Goal: Task Accomplishment & Management: Complete application form

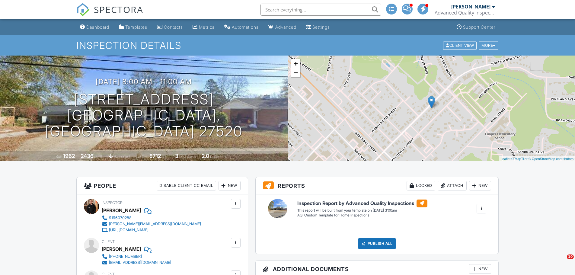
click at [313, 6] on input "text" at bounding box center [320, 10] width 121 height 12
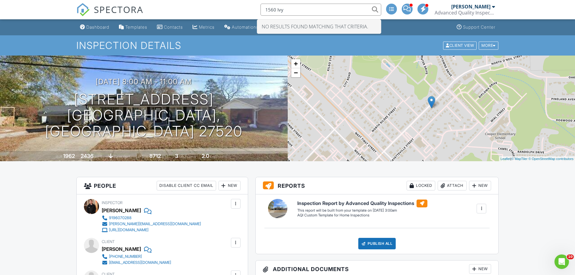
click at [302, 9] on input "1560 Ivy" at bounding box center [320, 10] width 121 height 12
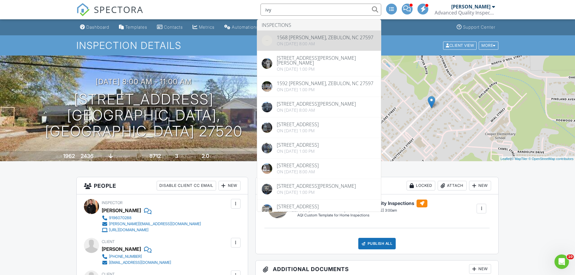
type input "ivy"
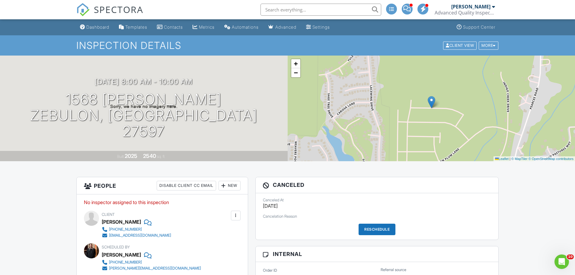
click at [301, 10] on input "text" at bounding box center [320, 10] width 121 height 12
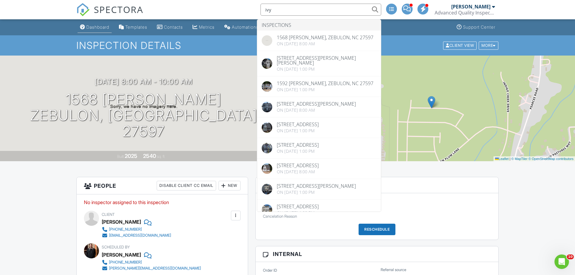
type input "ivy"
click at [95, 27] on div "Dashboard" at bounding box center [97, 26] width 23 height 5
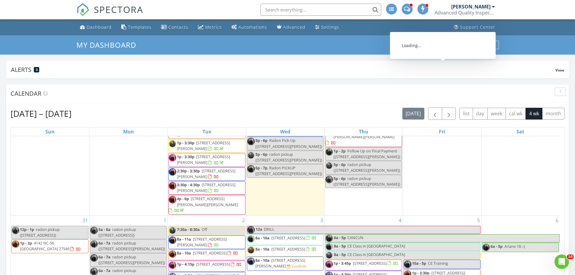
scroll to position [181, 0]
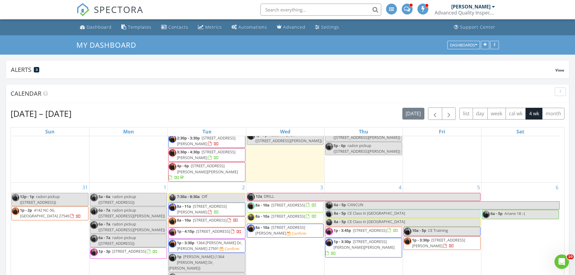
click at [224, 240] on span "1p - 3:30p 1364 Barreto Dr, Wendell 27591 Confirm" at bounding box center [207, 246] width 76 height 12
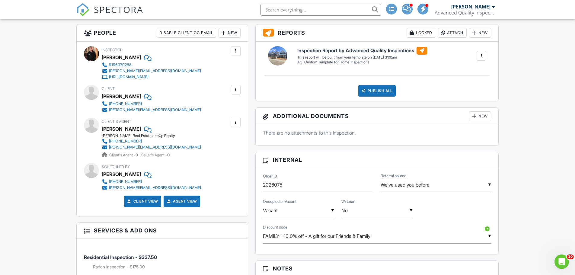
click at [236, 121] on div at bounding box center [236, 122] width 6 height 6
click at [226, 155] on li "Remove" at bounding box center [221, 155] width 31 height 15
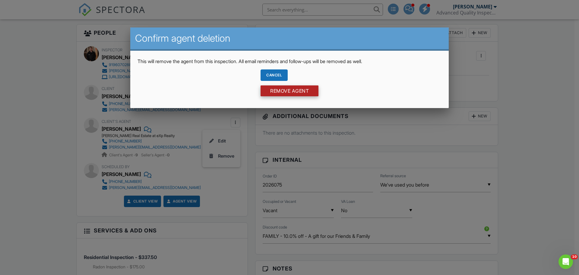
click at [294, 90] on input "Remove Agent" at bounding box center [290, 90] width 58 height 11
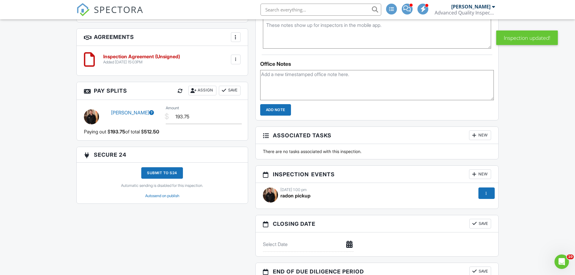
click at [287, 190] on div "09/02/2025 1:00 pm" at bounding box center [377, 189] width 228 height 5
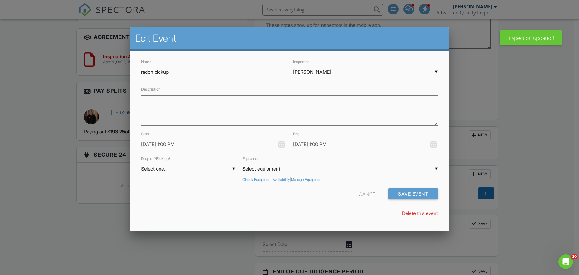
click at [159, 143] on input "09/02/2025 1:00 PM" at bounding box center [213, 144] width 145 height 15
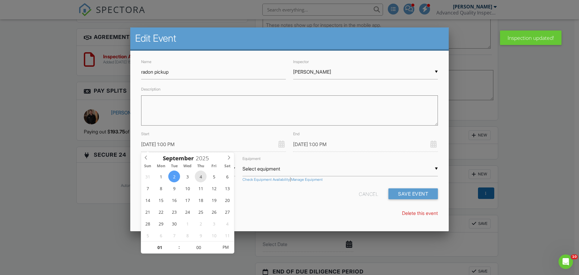
type input "09/04/2025 1:00 PM"
type input "09/04/2025 2:00 PM"
type input "02"
click at [176, 244] on span at bounding box center [176, 244] width 4 height 6
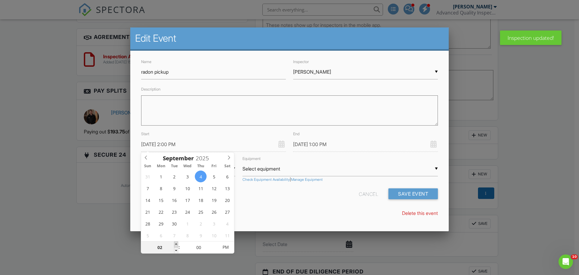
type input "09/04/2025 3:00 PM"
type input "03"
click at [176, 244] on span at bounding box center [176, 244] width 4 height 6
type input "09/04/2025 4:00 PM"
type input "04"
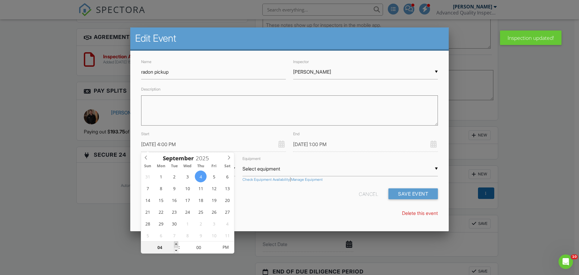
click at [176, 244] on span at bounding box center [176, 244] width 4 height 6
type input "09/04/2025 5:00 PM"
type input "05"
click at [176, 244] on span at bounding box center [176, 244] width 4 height 6
type input "09/04/2025 6:00 PM"
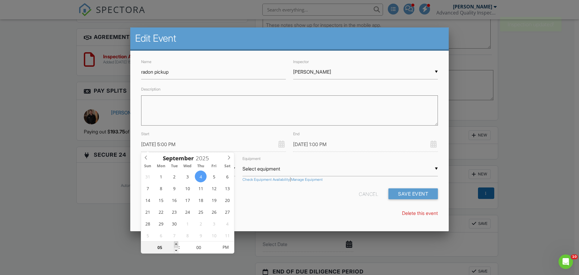
type input "06"
click at [176, 244] on span at bounding box center [176, 244] width 4 height 6
type input "09/04/2025 6:00 PM"
type input "06"
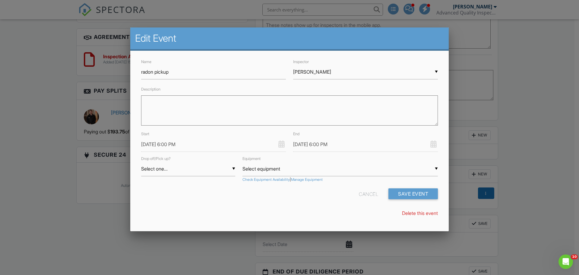
click at [311, 209] on div "Name radon pickup Inspector ▼ Justin Oliver Randy Berry Loftin Latham Justin Ol…" at bounding box center [289, 140] width 319 height 179
click at [311, 144] on input "09/04/2025 6:00 PM" at bounding box center [365, 144] width 145 height 15
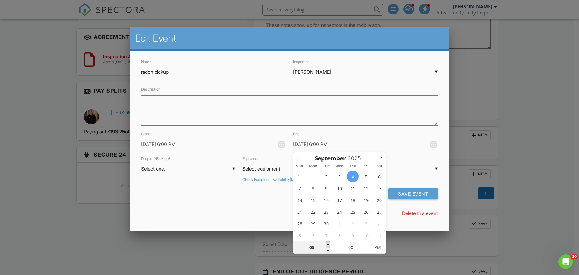
type input "09/04/2025 7:00 PM"
type input "07"
drag, startPoint x: 328, startPoint y: 244, endPoint x: 267, endPoint y: 212, distance: 69.1
click at [328, 243] on span at bounding box center [328, 244] width 4 height 6
click at [248, 200] on div "Cancel Save Event" at bounding box center [290, 195] width 304 height 15
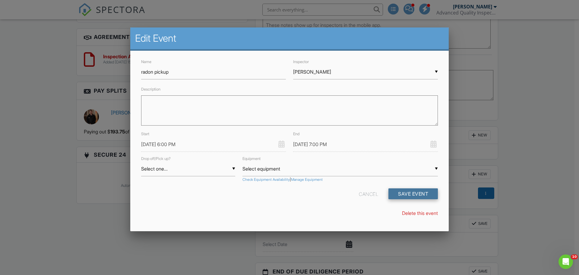
click at [428, 194] on button "Save Event" at bounding box center [413, 193] width 49 height 11
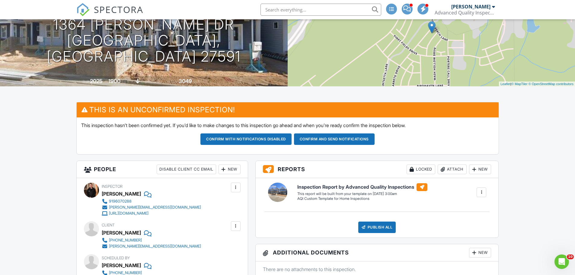
scroll to position [60, 0]
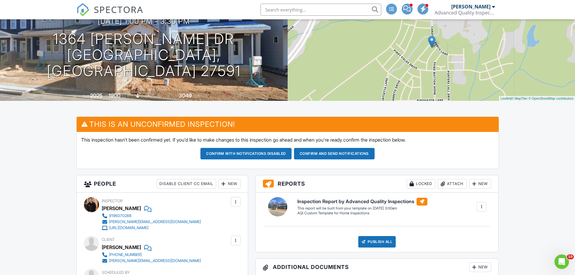
click at [291, 153] on button "Confirm and send notifications" at bounding box center [245, 153] width 91 height 11
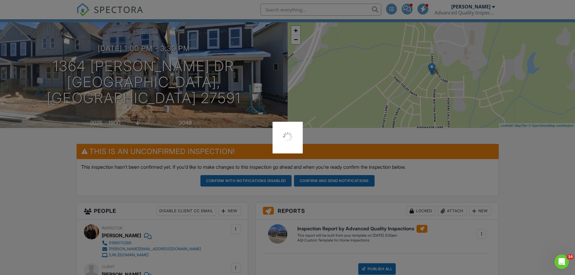
scroll to position [0, 0]
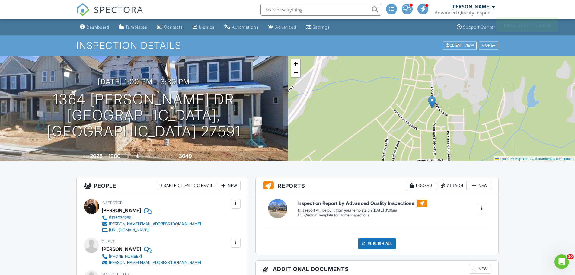
click at [307, 9] on input "text" at bounding box center [320, 10] width 121 height 12
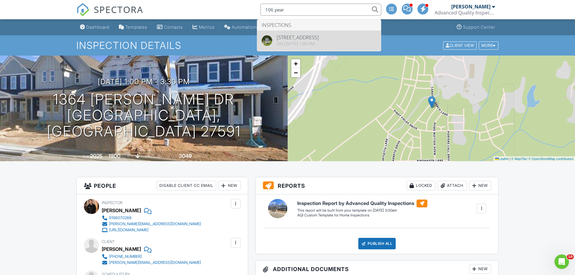
type input "106 pear"
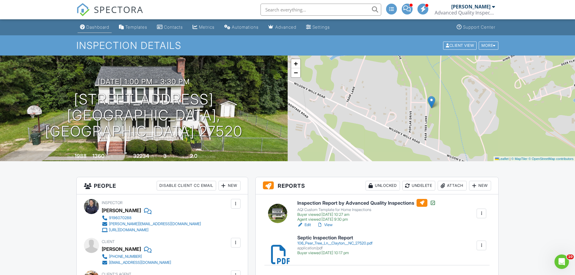
click at [101, 29] on div "Dashboard" at bounding box center [97, 26] width 23 height 5
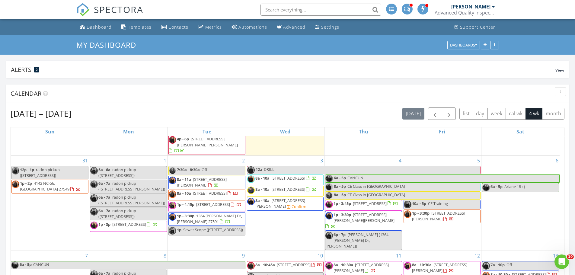
scroll to position [211, 0]
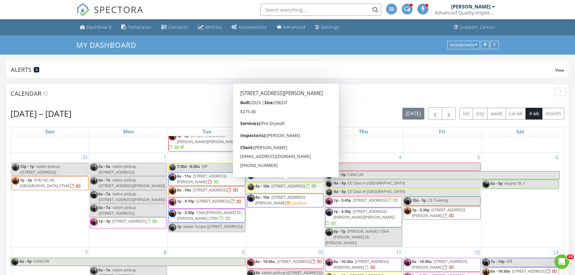
click at [300, 194] on span "8a - 10a 70 Summer Mist Ln, Clayton 27527 Confirm" at bounding box center [285, 200] width 76 height 12
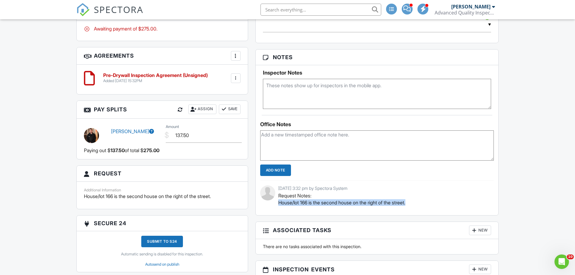
drag, startPoint x: 424, startPoint y: 204, endPoint x: 262, endPoint y: 205, distance: 162.3
click at [262, 205] on div "08/27/2025 3:32 pm by Spectora System Request Notes: House/lot 166 is the secon…" at bounding box center [377, 197] width 234 height 35
copy p "House/lot 166 is the second house on the right of the street."
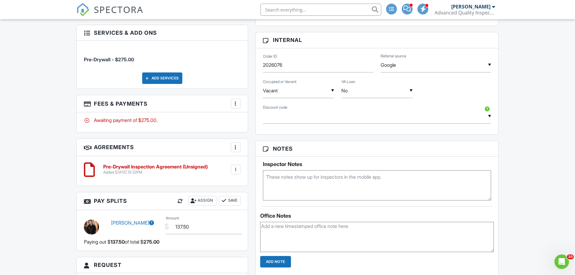
scroll to position [302, 0]
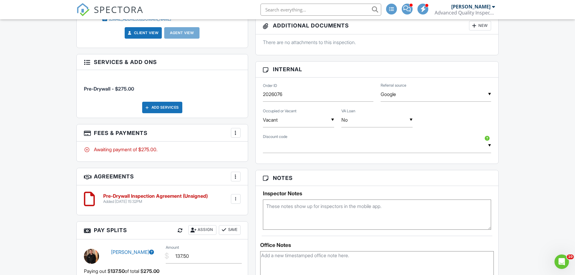
click at [309, 211] on textarea at bounding box center [377, 214] width 228 height 30
paste textarea "House/lot 166 is the second house on the right of the street."
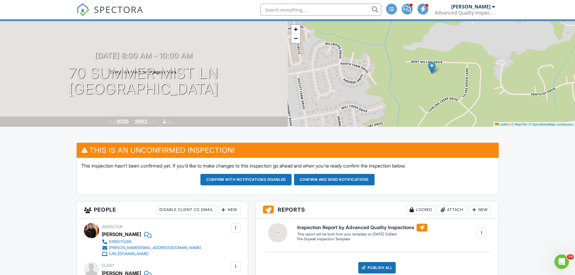
scroll to position [0, 0]
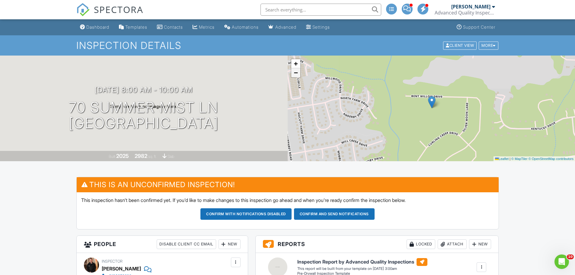
type textarea "House/lot 166 is the second house on the right of the street."
click at [298, 75] on link "−" at bounding box center [295, 72] width 9 height 9
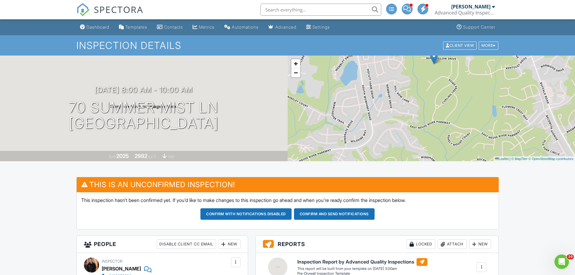
drag, startPoint x: 309, startPoint y: 109, endPoint x: 306, endPoint y: 83, distance: 26.2
click at [306, 83] on div "+ − Leaflet | © MapTiler © OpenStreetMap contributors" at bounding box center [430, 109] width 287 height 106
click at [298, 76] on link "−" at bounding box center [295, 72] width 9 height 9
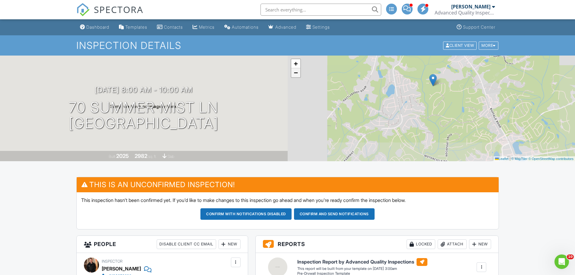
click at [298, 76] on link "−" at bounding box center [295, 72] width 9 height 9
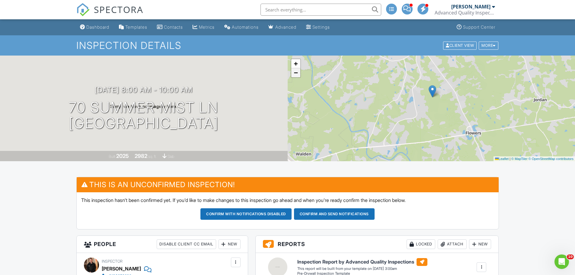
click at [298, 76] on link "−" at bounding box center [295, 72] width 9 height 9
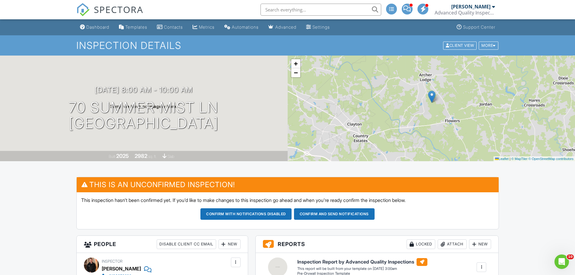
click at [291, 217] on button "Confirm and send notifications" at bounding box center [245, 213] width 91 height 11
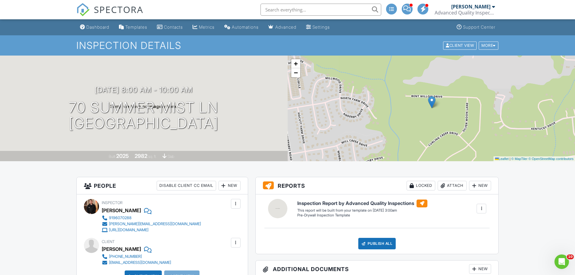
click at [298, 10] on input "text" at bounding box center [320, 10] width 121 height 12
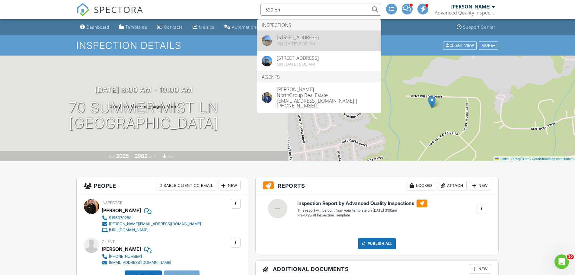
type input "539 on"
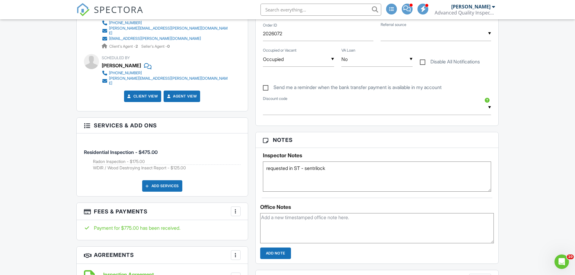
scroll to position [332, 0]
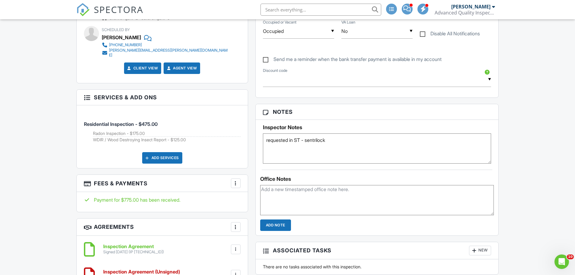
drag, startPoint x: 283, startPoint y: 140, endPoint x: 219, endPoint y: 138, distance: 64.6
click at [219, 138] on div "All emails and texts are disabled for this inspection! All emails and texts hav…" at bounding box center [288, 135] width 430 height 580
type textarea "confirmed in ST - sentrilock"
click at [333, 202] on textarea at bounding box center [377, 200] width 234 height 30
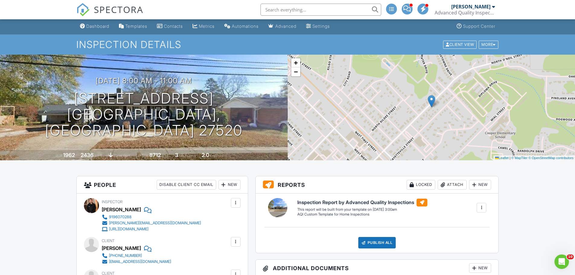
scroll to position [0, 0]
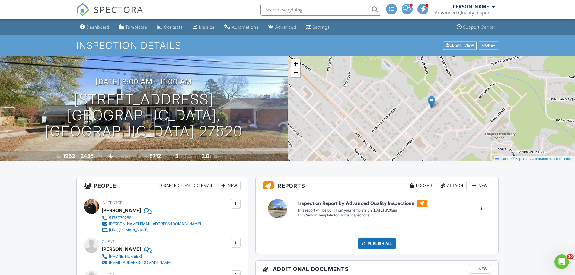
click at [335, 9] on input "text" at bounding box center [320, 10] width 121 height 12
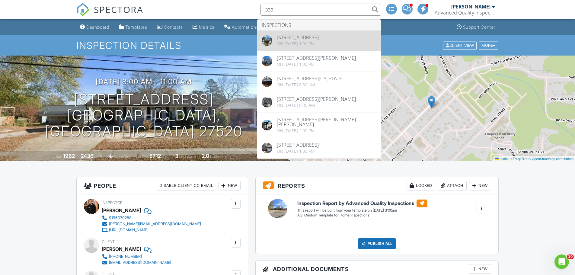
type input "339"
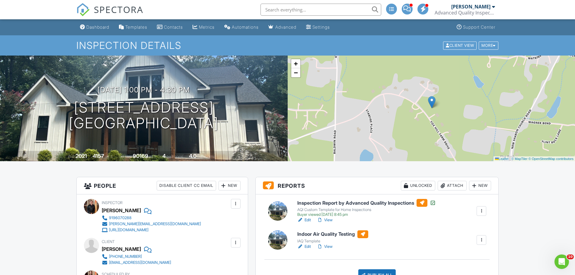
click at [296, 8] on input "text" at bounding box center [320, 10] width 121 height 12
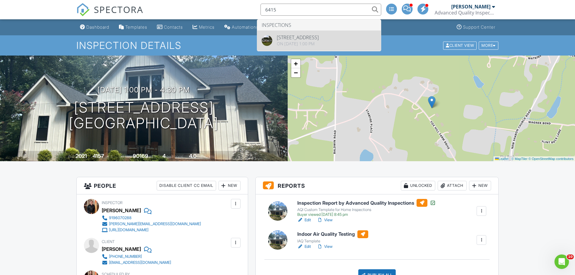
type input "6415"
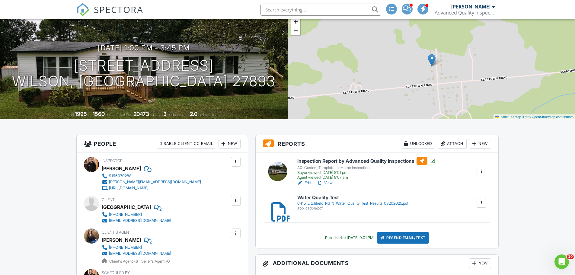
scroll to position [30, 0]
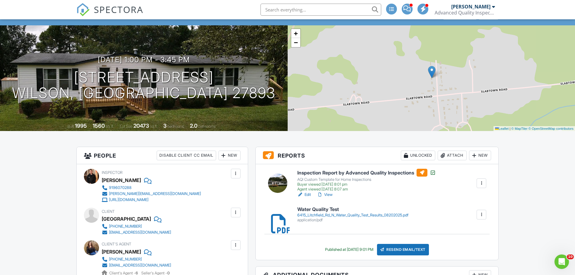
click at [327, 195] on link "View" at bounding box center [325, 195] width 16 height 6
click at [318, 10] on input "text" at bounding box center [322, 10] width 121 height 12
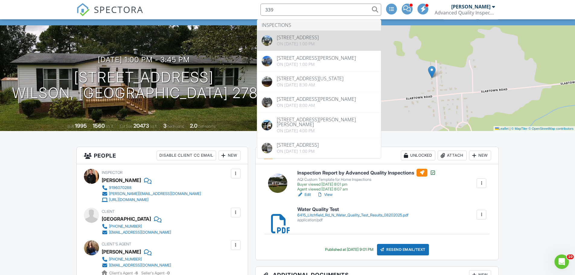
type input "339"
drag, startPoint x: 313, startPoint y: 48, endPoint x: 319, endPoint y: 58, distance: 11.6
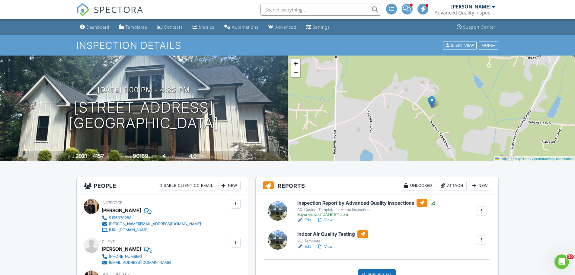
click at [307, 246] on link "Edit" at bounding box center [304, 246] width 14 height 6
click at [452, 185] on div "Attach" at bounding box center [451, 186] width 29 height 10
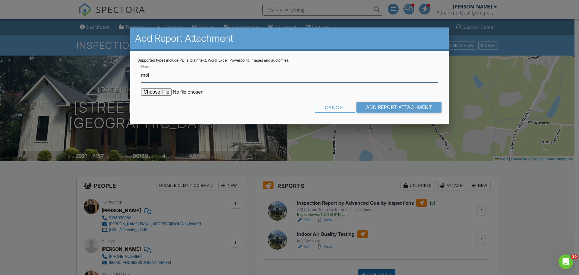
type input "Mold Test Chain of Custody"
click at [155, 93] on input "file" at bounding box center [192, 91] width 103 height 7
type input "C:\fakepath\292505347_coc.pdf"
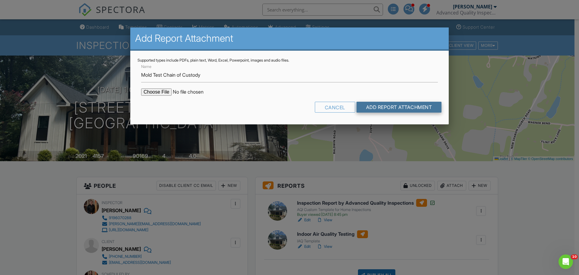
click at [412, 104] on input "Add Report Attachment" at bounding box center [399, 107] width 85 height 11
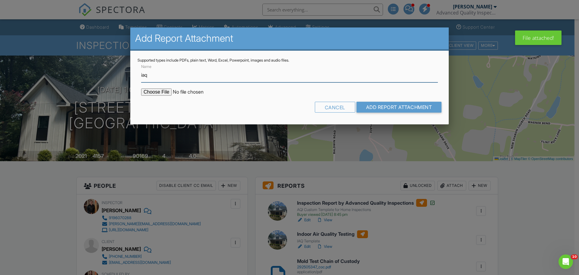
type input "IAQ Lab Results"
click at [151, 92] on input "file" at bounding box center [192, 91] width 103 height 7
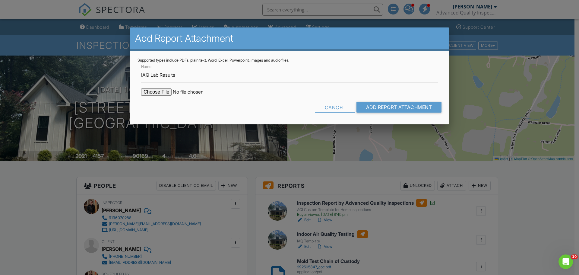
type input "C:\fakepath\292505347_001.pdf"
click at [381, 109] on input "Add Report Attachment" at bounding box center [399, 107] width 85 height 11
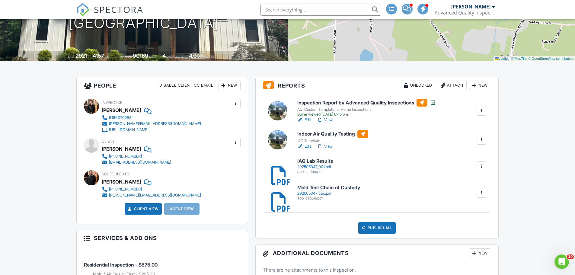
scroll to position [151, 0]
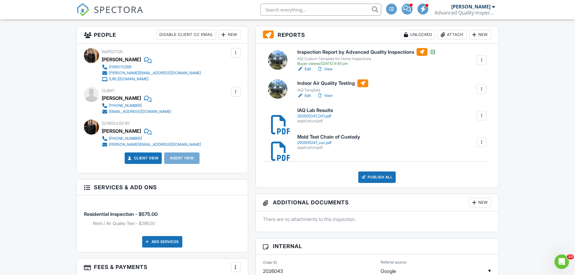
click at [329, 97] on link "View" at bounding box center [325, 96] width 16 height 6
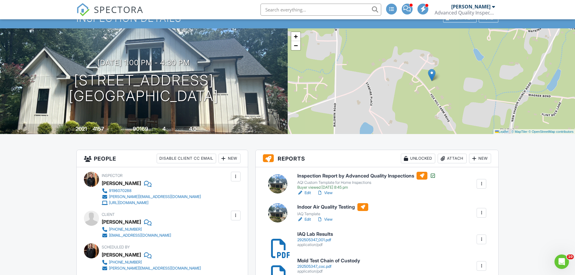
scroll to position [60, 0]
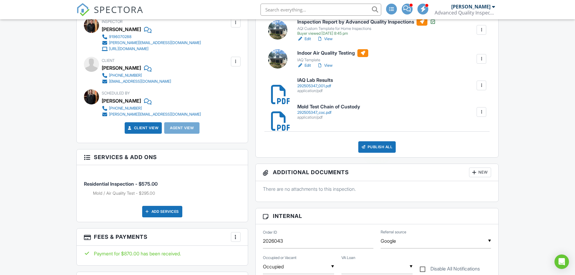
click at [377, 148] on div "Publish All" at bounding box center [377, 146] width 38 height 11
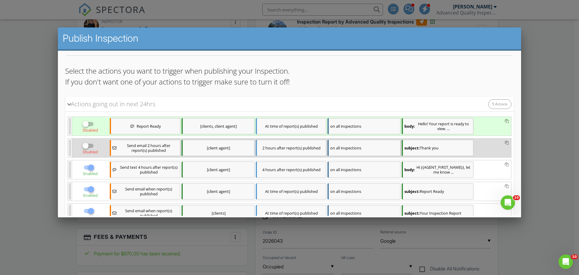
scroll to position [91, 0]
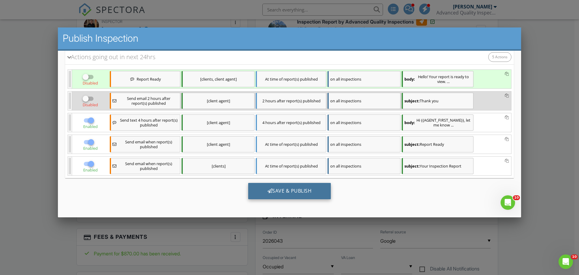
click at [300, 192] on div "Save & Publish" at bounding box center [289, 191] width 83 height 16
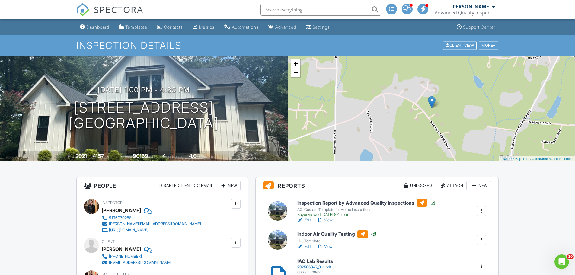
drag, startPoint x: 99, startPoint y: 27, endPoint x: 100, endPoint y: 30, distance: 3.5
click at [99, 27] on div "Dashboard" at bounding box center [97, 26] width 23 height 5
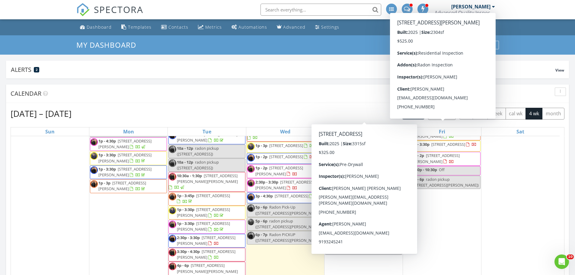
scroll to position [90, 0]
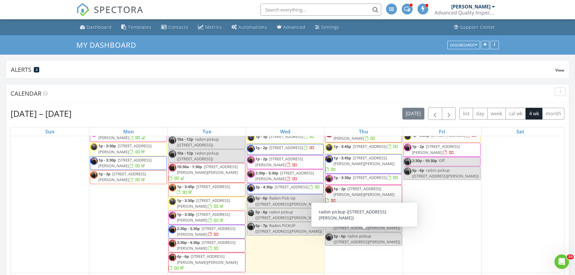
click at [362, 250] on div "28 8a - 11a 2473 Sheriff Watson Rd, Sanford 27332 8a - 10:45a 3807 Heritage Spr…" at bounding box center [363, 159] width 78 height 227
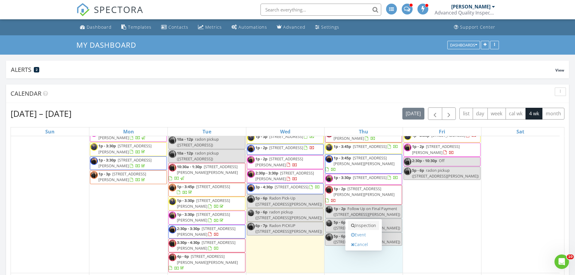
click at [362, 228] on link "Inspection" at bounding box center [363, 226] width 31 height 10
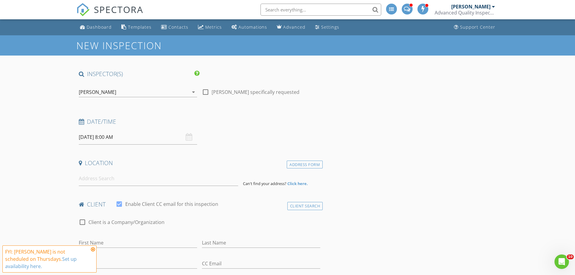
click at [102, 94] on div "[PERSON_NAME]" at bounding box center [97, 91] width 37 height 5
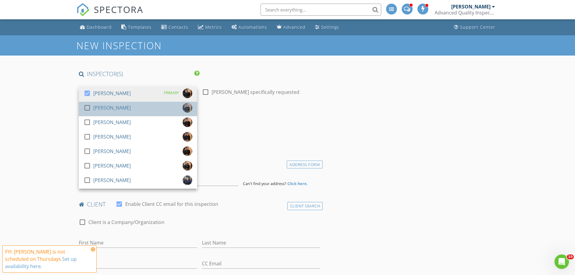
click at [98, 105] on div "[PERSON_NAME]" at bounding box center [111, 108] width 37 height 10
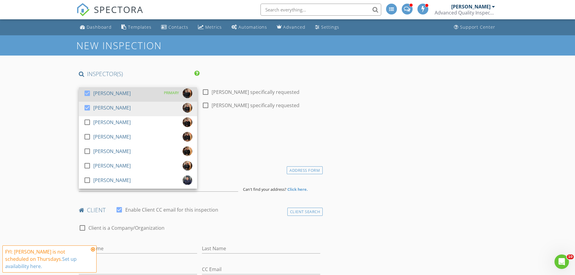
click at [94, 94] on div "[PERSON_NAME]" at bounding box center [111, 93] width 37 height 10
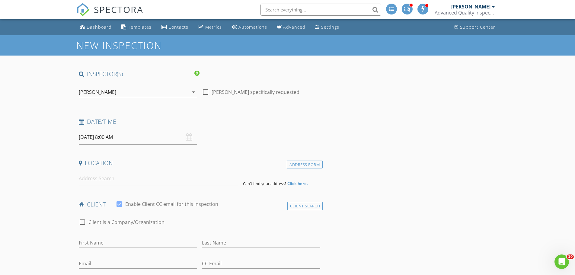
click at [99, 139] on input "08/28/2025 8:00 AM" at bounding box center [138, 137] width 118 height 15
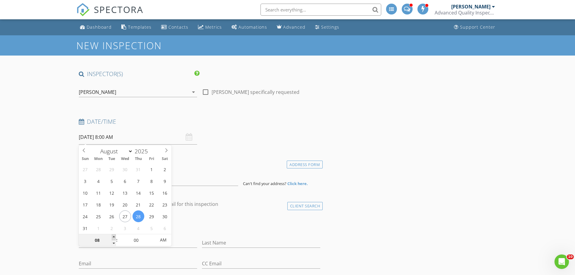
type input "09"
type input "08/28/2025 9:00 AM"
click at [114, 238] on span at bounding box center [114, 237] width 4 height 6
type input "10"
type input "08/28/2025 10:00 AM"
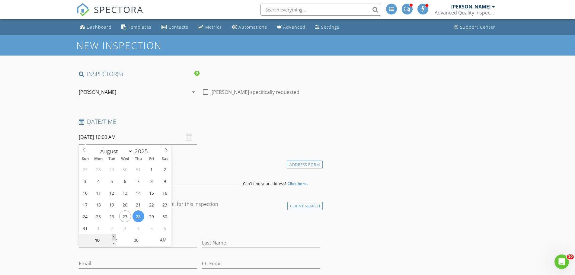
click at [114, 238] on span at bounding box center [114, 237] width 4 height 6
type input "11"
type input "08/28/2025 11:00 AM"
click at [114, 238] on span at bounding box center [114, 237] width 4 height 6
type input "12"
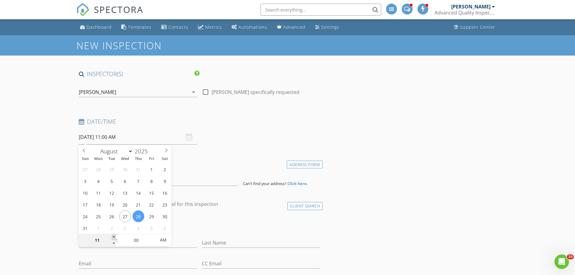
type input "08/28/2025 12:00 PM"
click at [114, 238] on span at bounding box center [114, 237] width 4 height 6
type input "01"
type input "08/28/2025 1:00 PM"
click at [114, 238] on span at bounding box center [114, 237] width 4 height 6
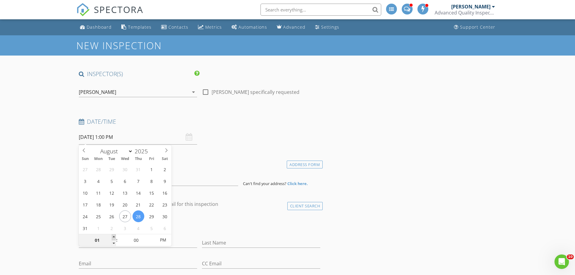
type input "02"
type input "08/28/2025 2:00 PM"
click at [114, 238] on span at bounding box center [114, 237] width 4 height 6
type input "03"
type input "08/28/2025 3:00 PM"
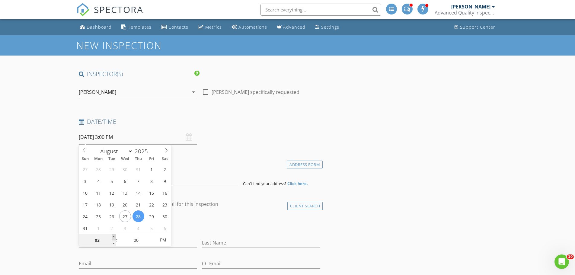
click at [114, 238] on span at bounding box center [114, 237] width 4 height 6
type input "04"
type input "[DATE] 4:00 PM"
click at [114, 238] on span at bounding box center [114, 237] width 4 height 6
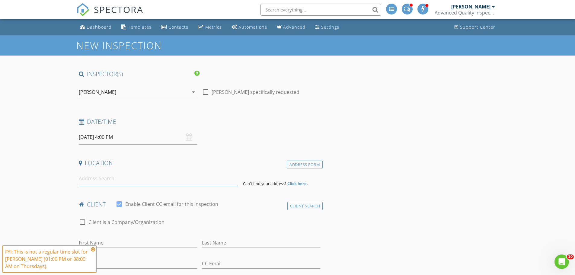
click at [100, 180] on input at bounding box center [158, 178] width 159 height 15
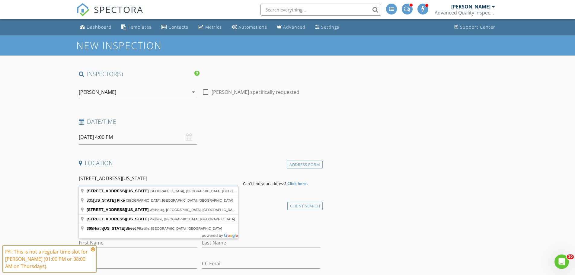
drag, startPoint x: 132, startPoint y: 179, endPoint x: 119, endPoint y: 179, distance: 13.3
click at [119, 179] on input "305 Washington Pike" at bounding box center [158, 178] width 159 height 15
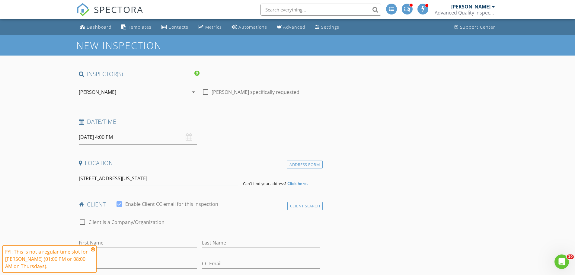
click at [165, 176] on input "305 Washington Street North Pike" at bounding box center [158, 178] width 159 height 15
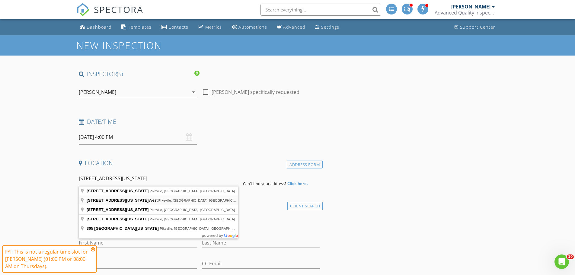
type input "305 Washington Street North West, Pikeville, NC, USA"
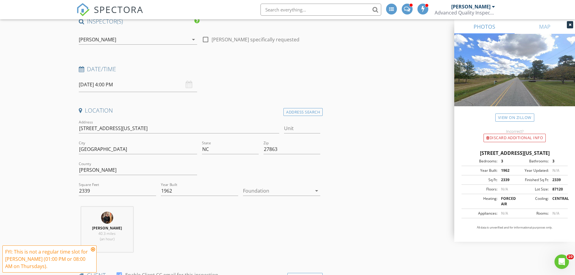
scroll to position [90, 0]
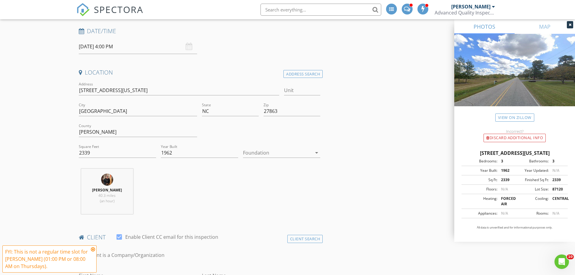
click at [94, 247] on icon at bounding box center [93, 249] width 4 height 5
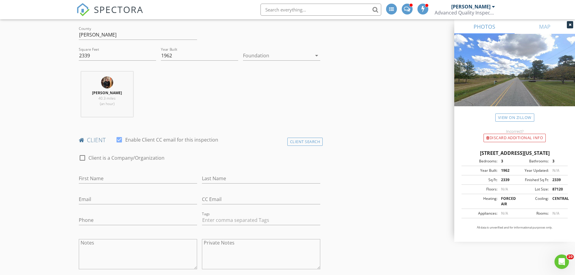
scroll to position [241, 0]
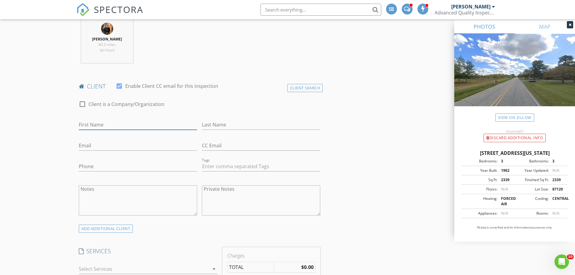
click at [105, 127] on input "First Name" at bounding box center [138, 125] width 118 height 10
type input "[DEMOGRAPHIC_DATA]"
type input "[PERSON_NAME]"
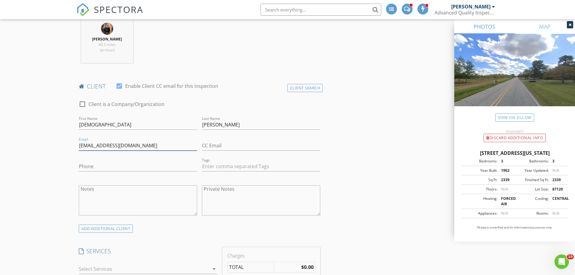
type input "[EMAIL_ADDRESS][DOMAIN_NAME]"
click at [129, 170] on input "Phone" at bounding box center [138, 166] width 118 height 10
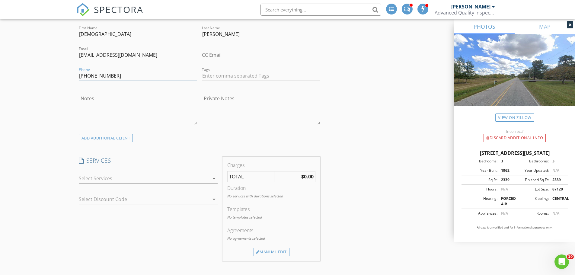
type input "[PHONE_NUMBER]"
click at [129, 178] on div at bounding box center [144, 178] width 130 height 10
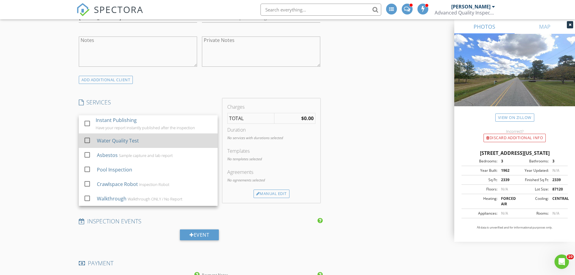
scroll to position [392, 0]
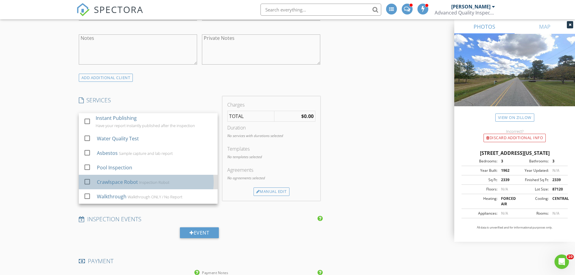
drag, startPoint x: 138, startPoint y: 185, endPoint x: 103, endPoint y: 180, distance: 35.8
click at [139, 185] on div "Inspection Robot" at bounding box center [154, 182] width 30 height 5
checkbox input "false"
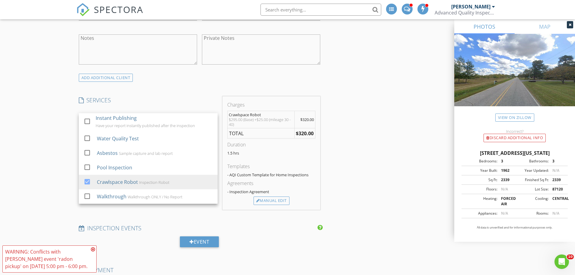
click at [63, 167] on div "New Inspection INSPECTOR(S) check_box_outline_blank Randy Berry check_box Lofti…" at bounding box center [287, 232] width 575 height 1178
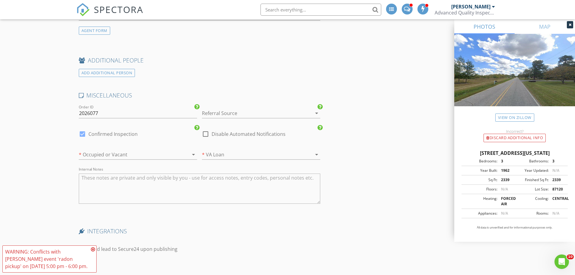
scroll to position [814, 0]
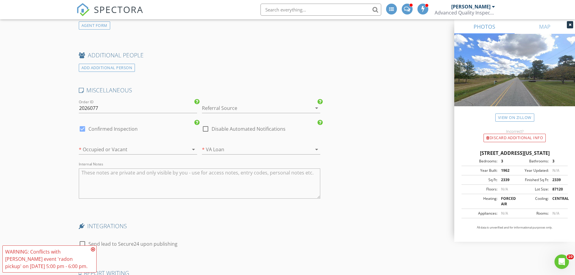
click at [166, 183] on textarea "Internal Notes" at bounding box center [200, 183] width 242 height 30
type textarea "requested in BB"
click at [268, 107] on div at bounding box center [252, 108] width 101 height 10
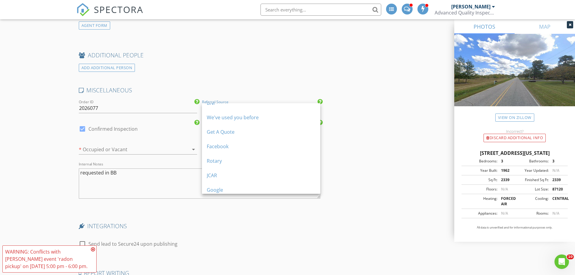
scroll to position [112, 0]
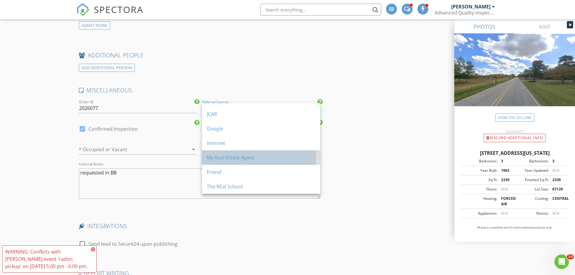
click at [257, 158] on div "My Real Estate Agent" at bounding box center [261, 157] width 109 height 7
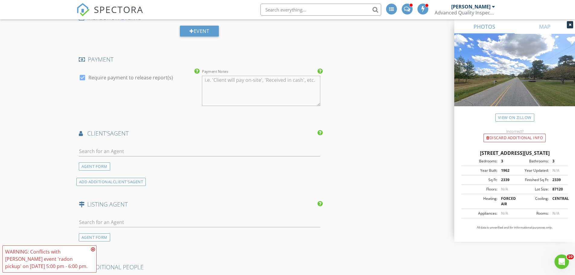
scroll to position [573, 0]
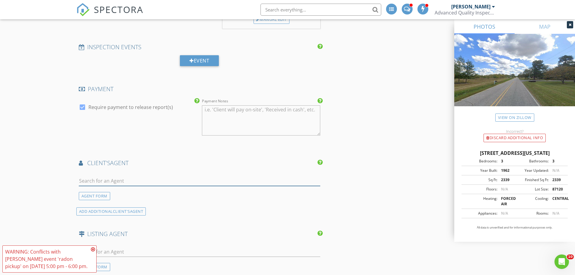
click at [170, 180] on input "text" at bounding box center [200, 181] width 242 height 10
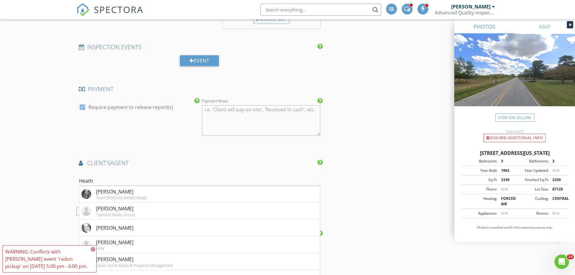
click at [53, 167] on div "New Inspection INSPECTOR(S) check_box_outline_blank Randy Berry check_box Lofti…" at bounding box center [287, 51] width 575 height 1178
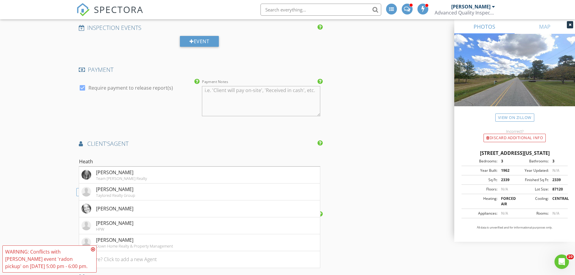
scroll to position [603, 0]
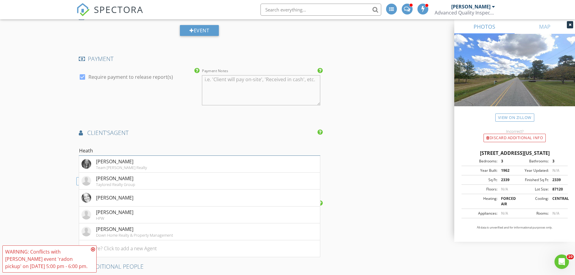
click at [105, 150] on input "Heath" at bounding box center [200, 151] width 242 height 10
type input "Heather A"
click at [9, 165] on div "New Inspection INSPECTOR(S) check_box_outline_blank Randy Berry check_box Lofti…" at bounding box center [287, 21] width 575 height 1178
click at [119, 200] on li "Not here? Click to add a new Agent" at bounding box center [199, 197] width 241 height 17
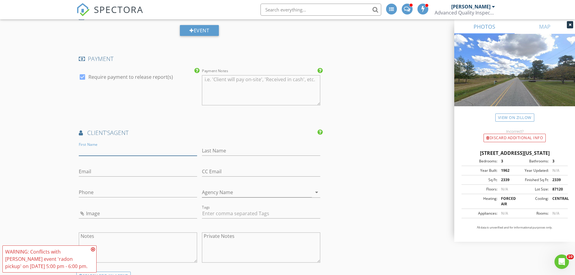
click at [102, 150] on input "First Name" at bounding box center [138, 151] width 118 height 10
type input "[PERSON_NAME]"
click at [125, 170] on input "Email" at bounding box center [138, 172] width 118 height 10
paste input "[EMAIL_ADDRESS][DOMAIN_NAME]"
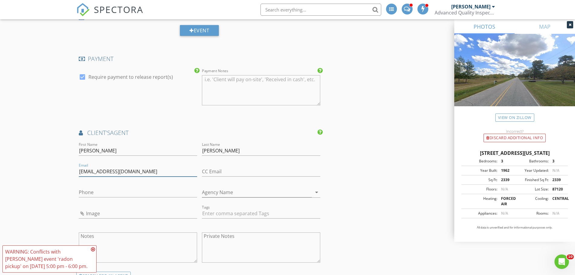
type input "[EMAIL_ADDRESS][DOMAIN_NAME]"
click at [113, 191] on input "Phone" at bounding box center [138, 192] width 118 height 10
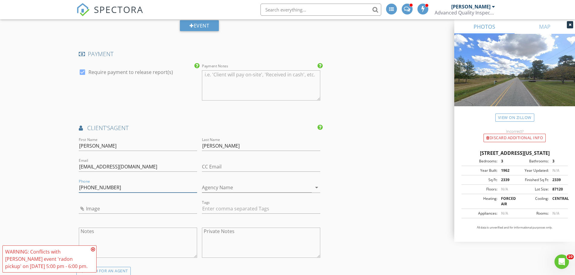
scroll to position [573, 0]
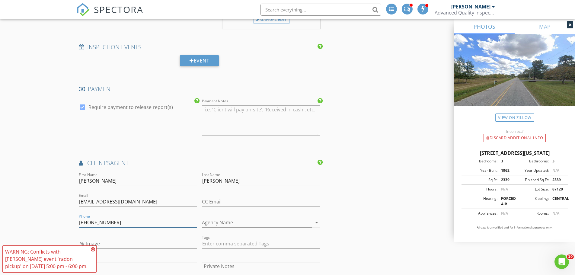
type input "[PHONE_NUMBER]"
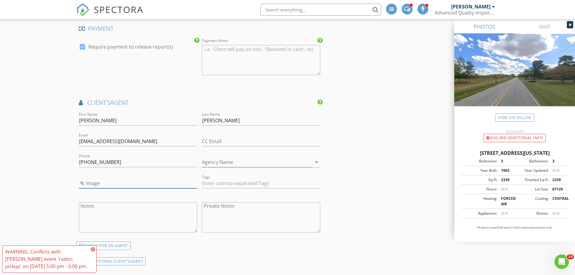
click at [122, 184] on input "Image" at bounding box center [138, 183] width 118 height 10
type input "Heather Alford.jpg"
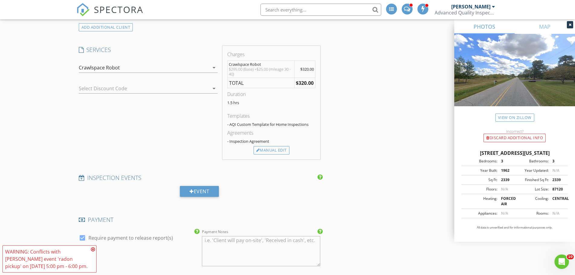
scroll to position [392, 0]
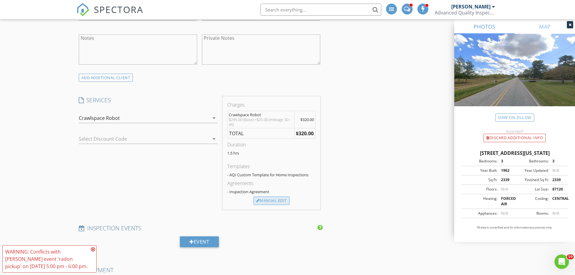
click at [278, 203] on div "Manual Edit" at bounding box center [271, 200] width 36 height 8
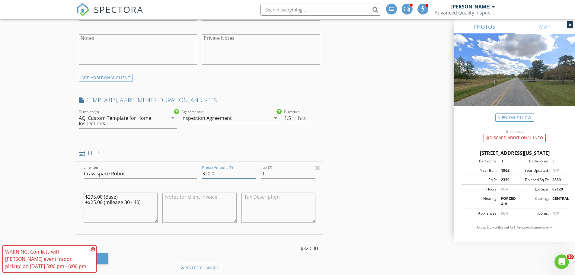
click at [210, 173] on input "320.0" at bounding box center [229, 174] width 54 height 10
type input "295.0"
drag, startPoint x: 149, startPoint y: 203, endPoint x: 70, endPoint y: 208, distance: 78.5
click at [149, 199] on textarea "$295.00 (Base) +$25.00 (mileage 30 - 40)" at bounding box center [121, 207] width 74 height 30
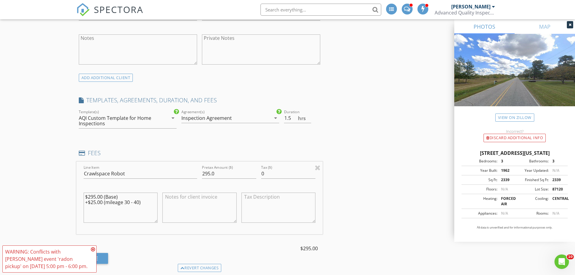
drag, startPoint x: 138, startPoint y: 203, endPoint x: 84, endPoint y: 198, distance: 54.5
click at [84, 203] on textarea "$295.00 (Base) +$25.00 (mileage 30 - 40)" at bounding box center [121, 207] width 74 height 30
type textarea "$295.00 (Base)"
drag, startPoint x: 133, startPoint y: 175, endPoint x: 120, endPoint y: 173, distance: 13.4
click at [113, 173] on input "Crawlspace Robot" at bounding box center [140, 174] width 113 height 10
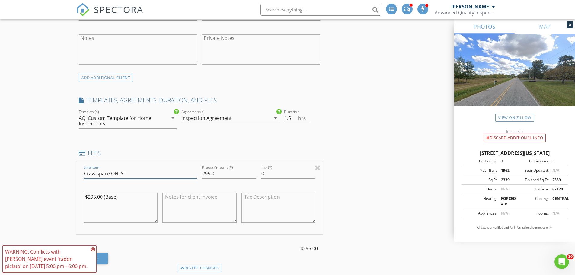
type input "Crawlspace ONLY"
type input "1"
click at [310, 120] on input "1" at bounding box center [297, 118] width 27 height 10
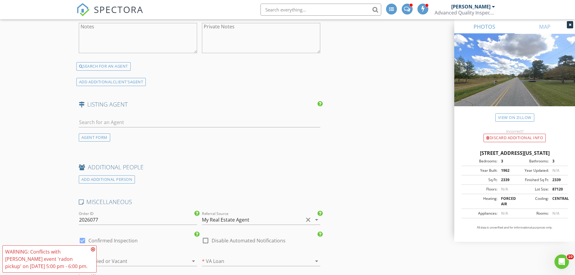
scroll to position [935, 0]
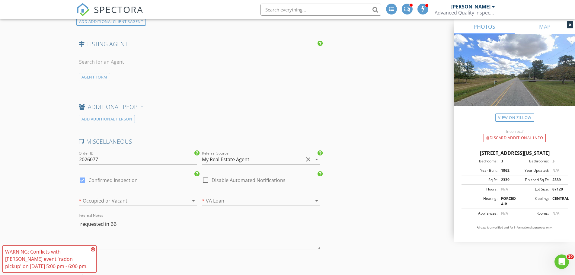
click at [126, 202] on div at bounding box center [129, 201] width 101 height 10
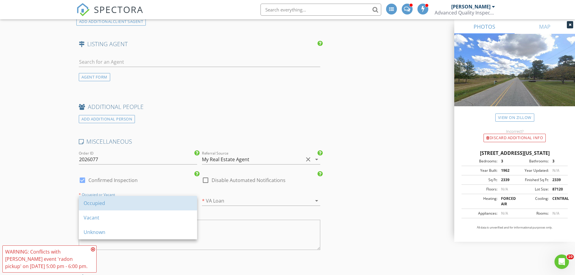
click at [131, 204] on div "Occupied" at bounding box center [138, 202] width 109 height 7
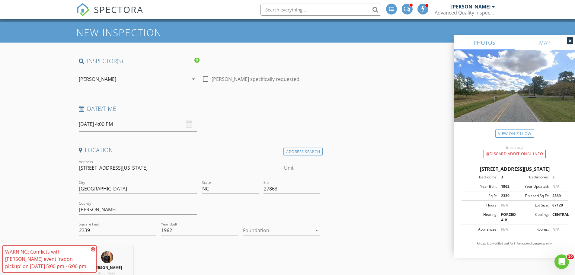
scroll to position [0, 0]
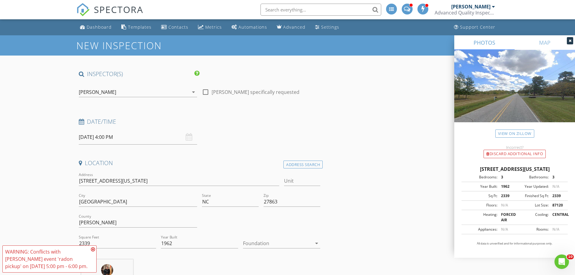
click at [125, 95] on div "[PERSON_NAME]" at bounding box center [134, 92] width 110 height 10
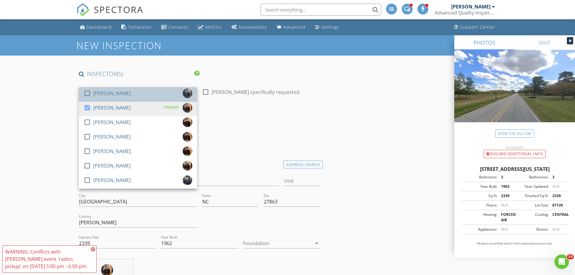
click at [99, 97] on div "[PERSON_NAME]" at bounding box center [111, 93] width 37 height 10
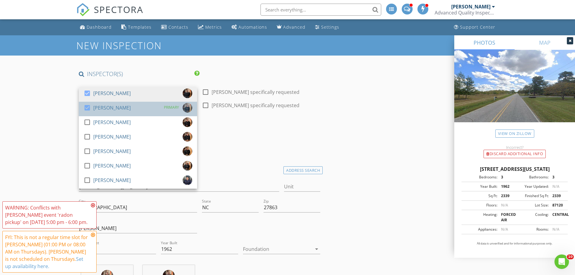
click at [99, 105] on div "[PERSON_NAME]" at bounding box center [111, 108] width 37 height 10
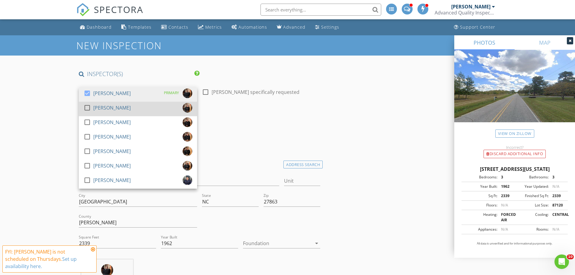
click at [99, 105] on div "[PERSON_NAME]" at bounding box center [111, 108] width 37 height 10
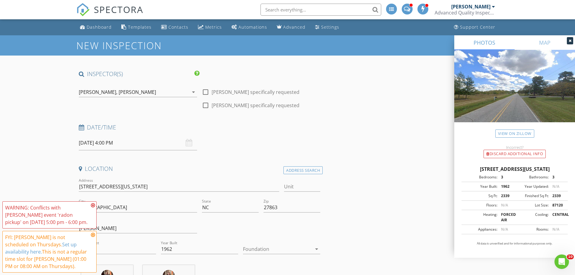
click at [93, 204] on icon at bounding box center [93, 205] width 4 height 5
click at [93, 235] on icon at bounding box center [93, 234] width 4 height 5
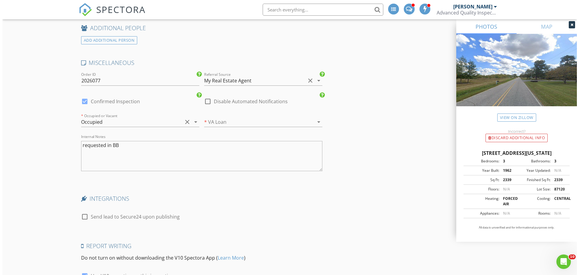
scroll to position [1116, 0]
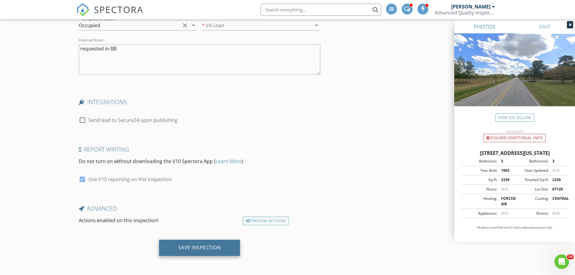
click at [205, 245] on div "Save Inspection" at bounding box center [199, 247] width 43 height 6
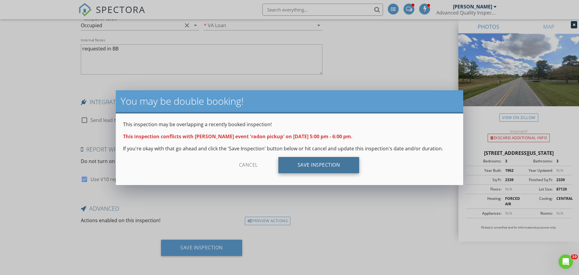
click at [358, 166] on div "Save Inspection" at bounding box center [318, 165] width 81 height 16
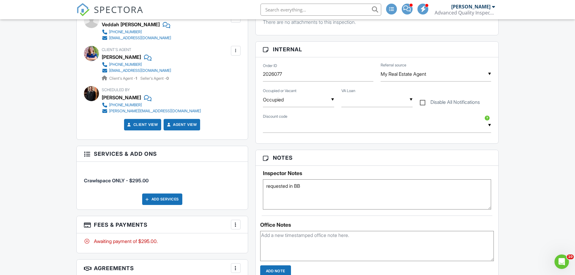
scroll to position [302, 0]
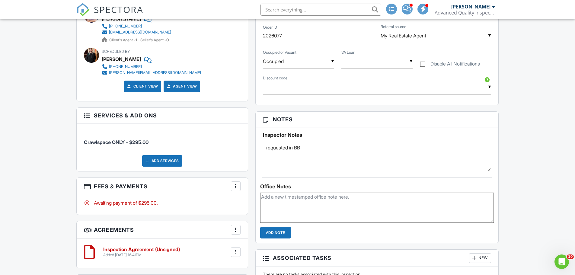
drag, startPoint x: 283, startPoint y: 148, endPoint x: 261, endPoint y: 149, distance: 22.3
click at [261, 149] on div "Inspector Notes requested in BB" at bounding box center [376, 149] width 243 height 44
click at [336, 144] on textarea "requested in BB" at bounding box center [377, 156] width 228 height 30
click at [335, 145] on textarea "requested in BB" at bounding box center [377, 156] width 228 height 30
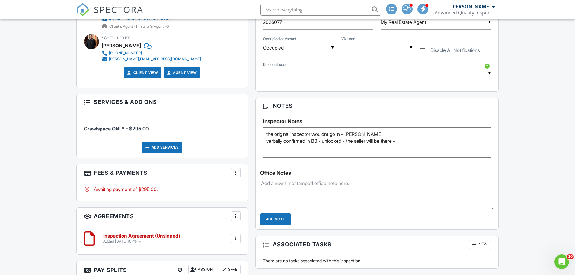
scroll to position [362, 0]
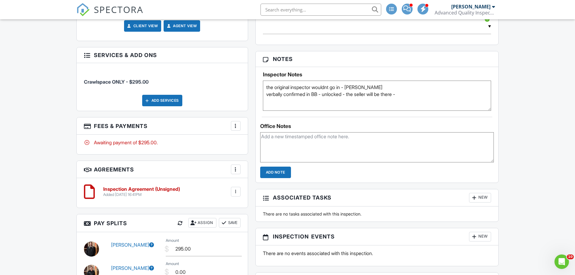
click at [344, 140] on textarea at bounding box center [377, 147] width 234 height 30
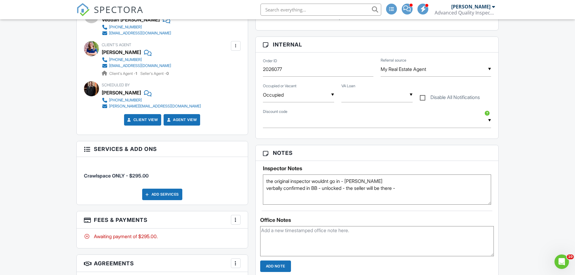
scroll to position [271, 0]
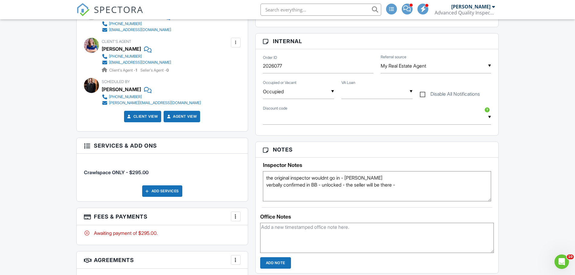
click at [386, 178] on textarea "requested in BB" at bounding box center [377, 186] width 228 height 30
type textarea "the original inspector wouldnt go in - [PERSON_NAME] (I have the report too - i…"
click at [359, 233] on textarea at bounding box center [377, 238] width 234 height 30
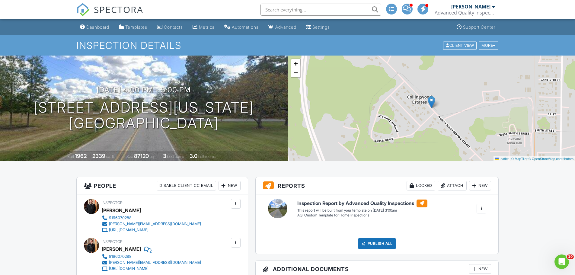
scroll to position [30, 0]
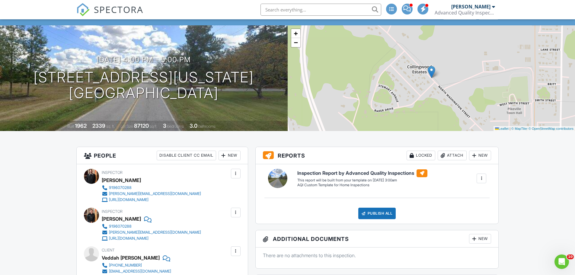
click at [233, 212] on div at bounding box center [236, 212] width 6 height 6
click at [224, 227] on li "Make Primary Inspector" at bounding box center [206, 230] width 62 height 15
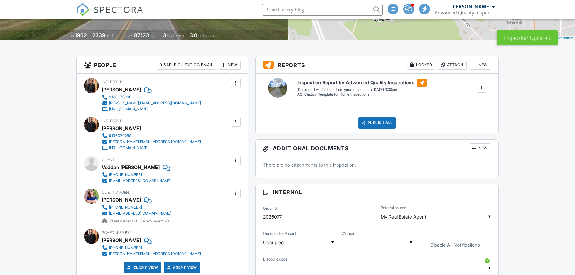
scroll to position [121, 0]
click at [236, 121] on div at bounding box center [236, 122] width 6 height 6
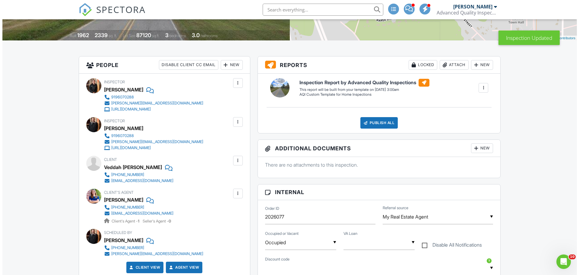
scroll to position [0, 0]
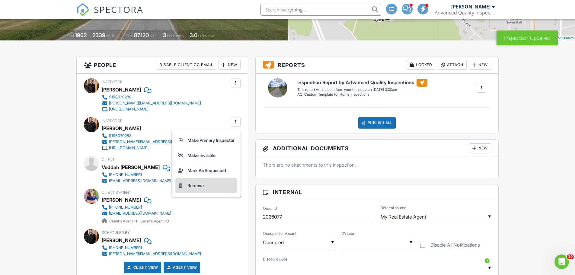
click at [196, 185] on li "Remove" at bounding box center [206, 185] width 62 height 15
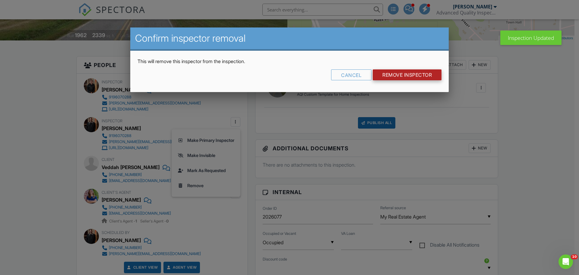
click at [380, 71] on input "Remove Inspector" at bounding box center [407, 74] width 69 height 11
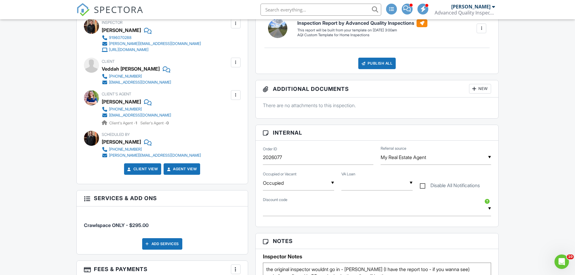
scroll to position [332, 0]
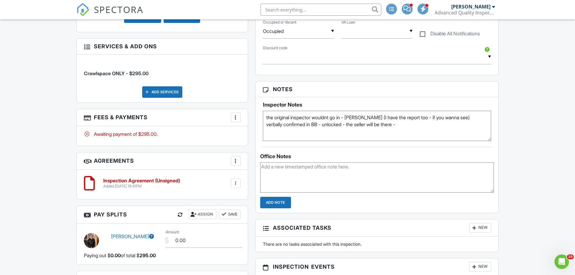
click at [477, 118] on textarea "the original inspector wouldnt go in - [PERSON_NAME] (I have the report too - i…" at bounding box center [377, 126] width 228 height 30
type textarea "the original inspector wouldnt go in - [PERSON_NAME] (I have the report too - i…"
click at [390, 170] on textarea at bounding box center [377, 177] width 234 height 30
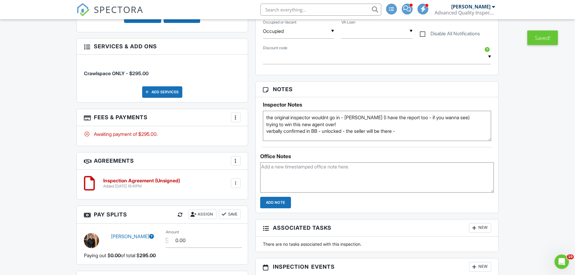
scroll to position [0, 0]
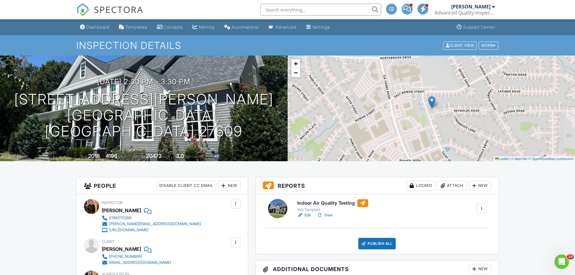
click at [299, 11] on input "text" at bounding box center [320, 10] width 121 height 12
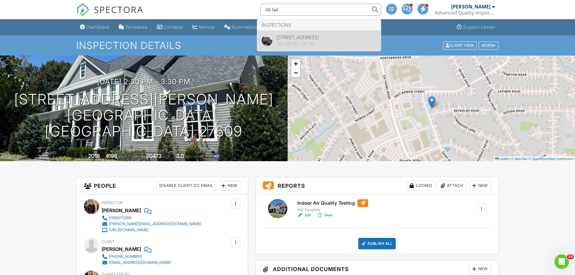
type input "48 fall"
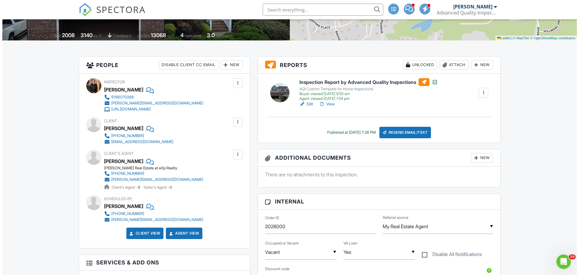
scroll to position [60, 0]
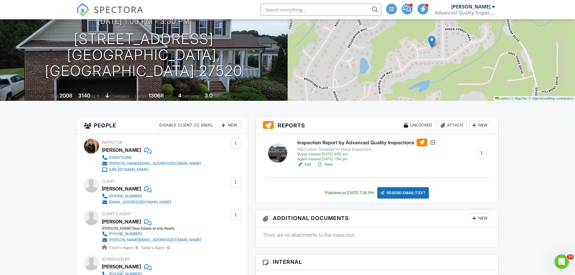
click at [442, 125] on div at bounding box center [443, 125] width 6 height 6
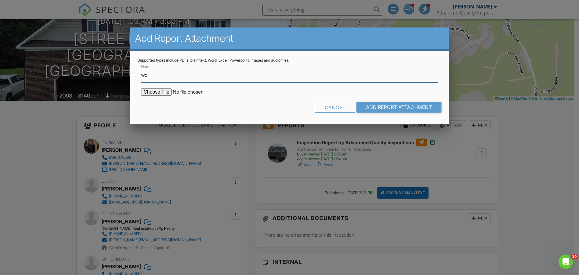
type input "WDIR (Pest / Termite Report)"
click at [164, 92] on input "file" at bounding box center [192, 91] width 103 height 7
type input "C:\fakepath\48 Falling Oak Court - WDIR.pdf"
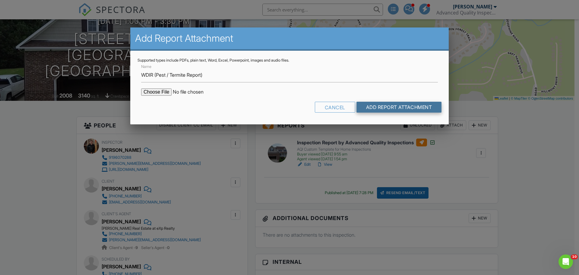
click at [387, 104] on input "Add Report Attachment" at bounding box center [399, 107] width 85 height 11
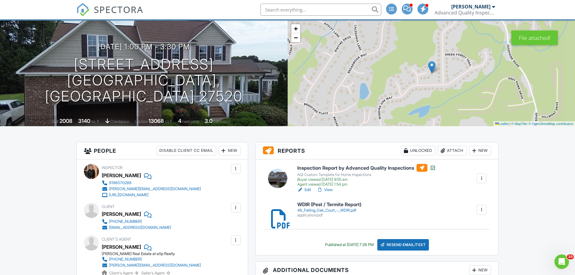
scroll to position [30, 0]
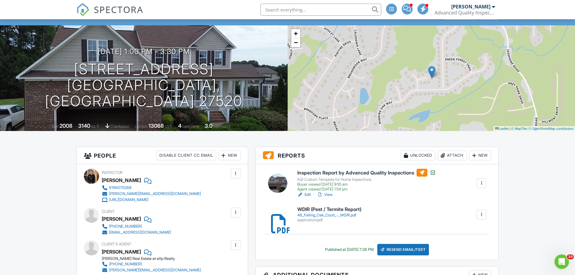
click at [291, 10] on input "text" at bounding box center [320, 10] width 121 height 12
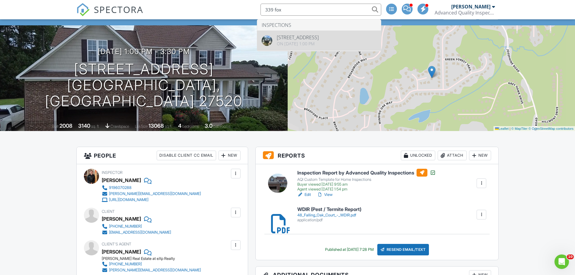
type input "339 fox"
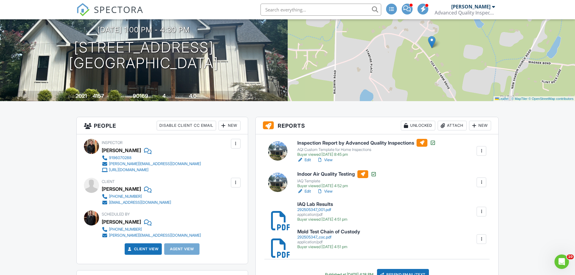
scroll to position [60, 0]
click at [329, 159] on link "View" at bounding box center [325, 160] width 16 height 6
click at [330, 161] on link "View" at bounding box center [325, 160] width 16 height 6
